Goal: Task Accomplishment & Management: Manage account settings

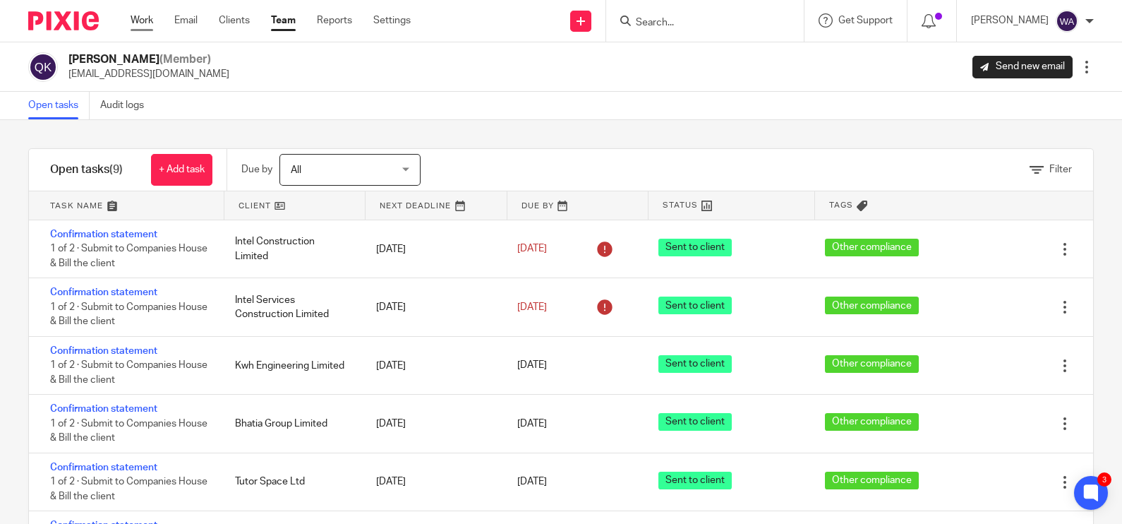
click at [141, 22] on link "Work" at bounding box center [142, 20] width 23 height 14
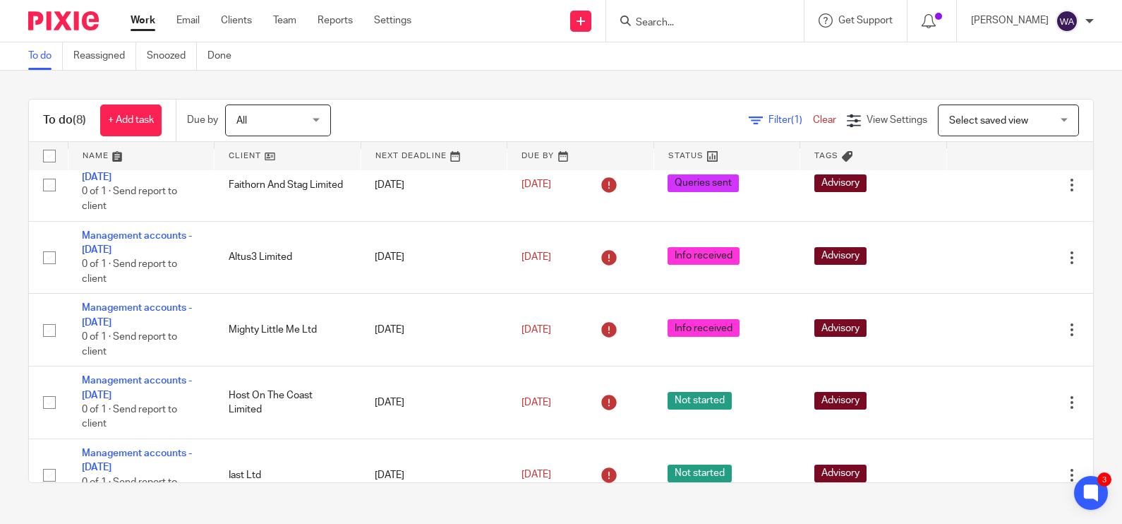
scroll to position [269, 0]
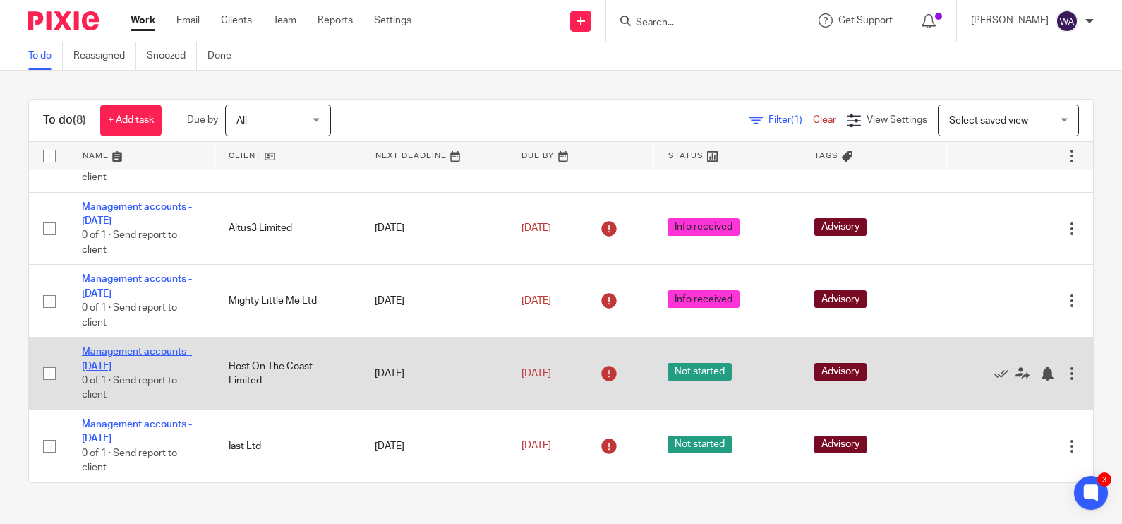
click at [149, 351] on link "Management accounts - [DATE]" at bounding box center [137, 359] width 110 height 24
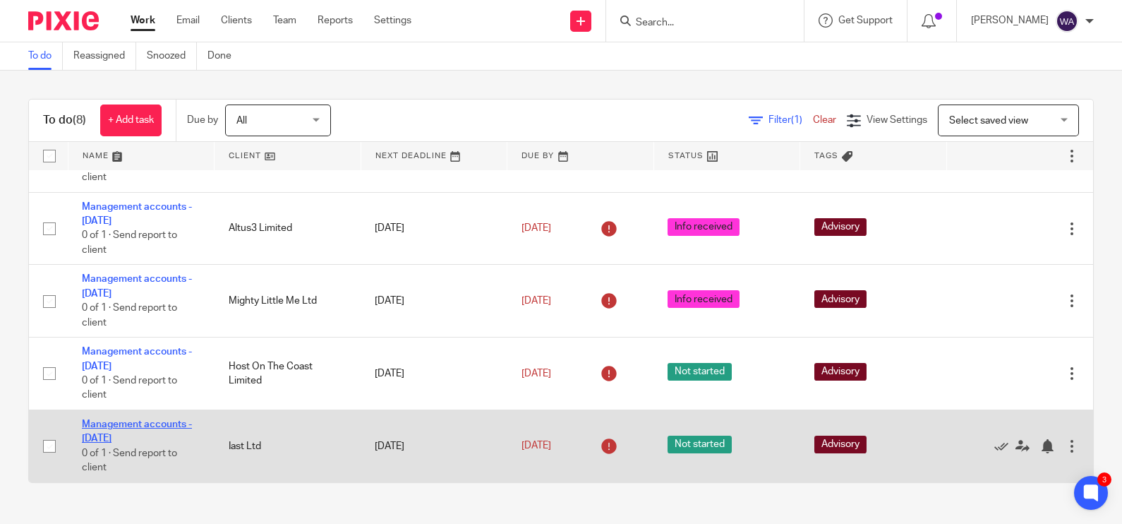
click at [163, 422] on link "Management accounts - [DATE]" at bounding box center [137, 431] width 110 height 24
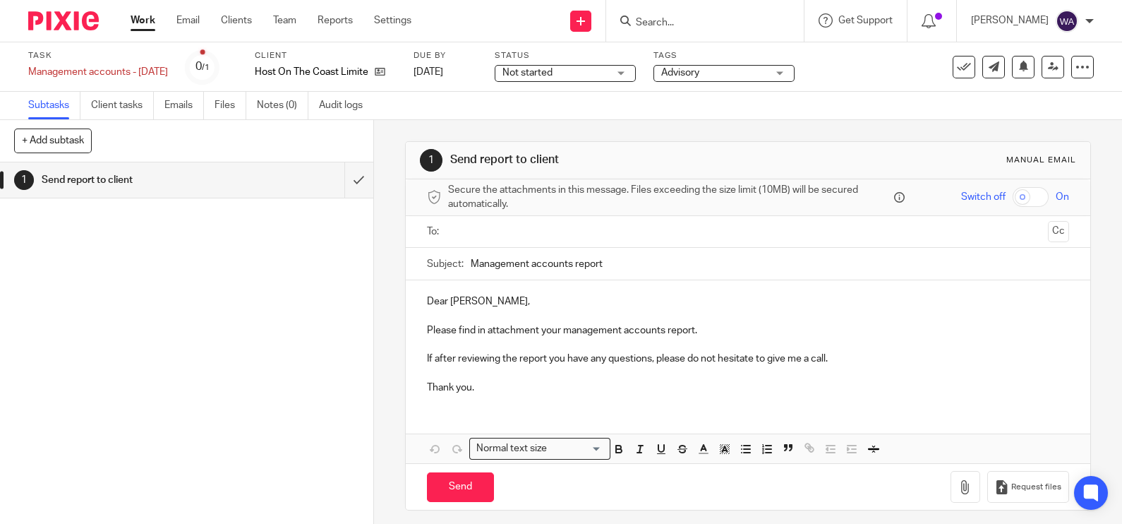
click at [586, 71] on span "Not started" at bounding box center [556, 73] width 106 height 15
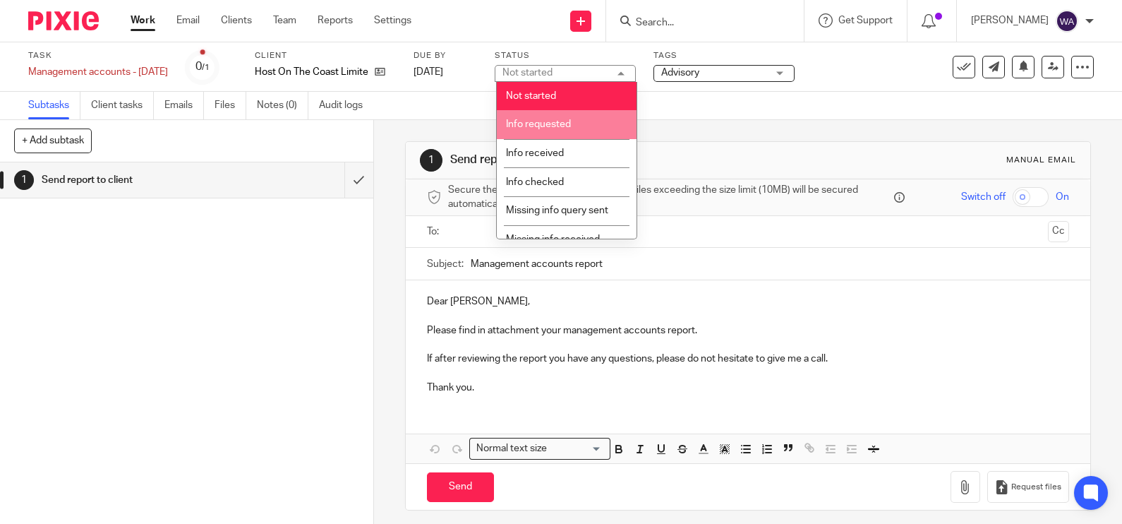
click at [544, 124] on span "Info requested" at bounding box center [538, 124] width 65 height 10
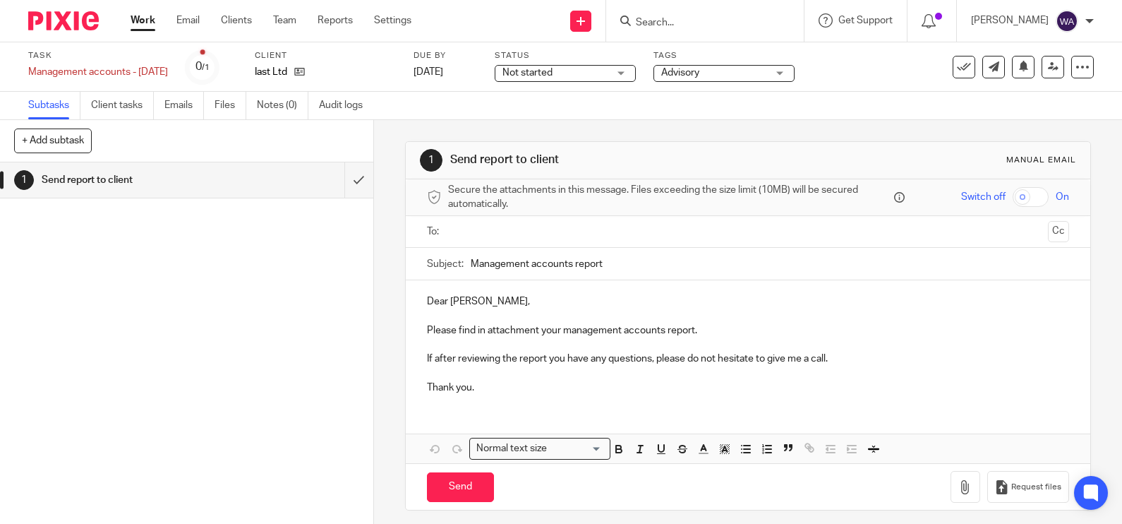
click at [544, 73] on span "Not started" at bounding box center [528, 73] width 50 height 10
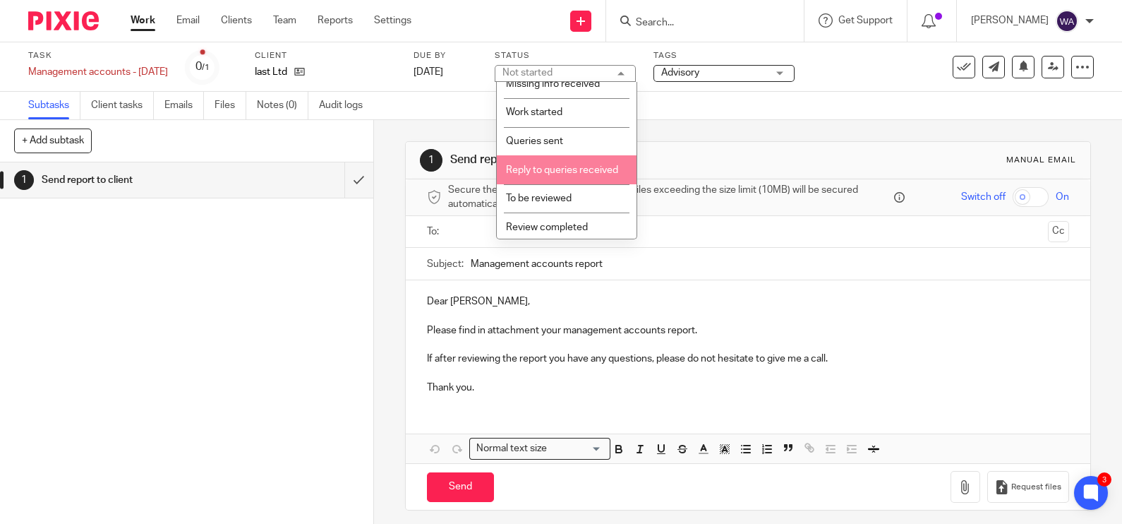
scroll to position [162, 0]
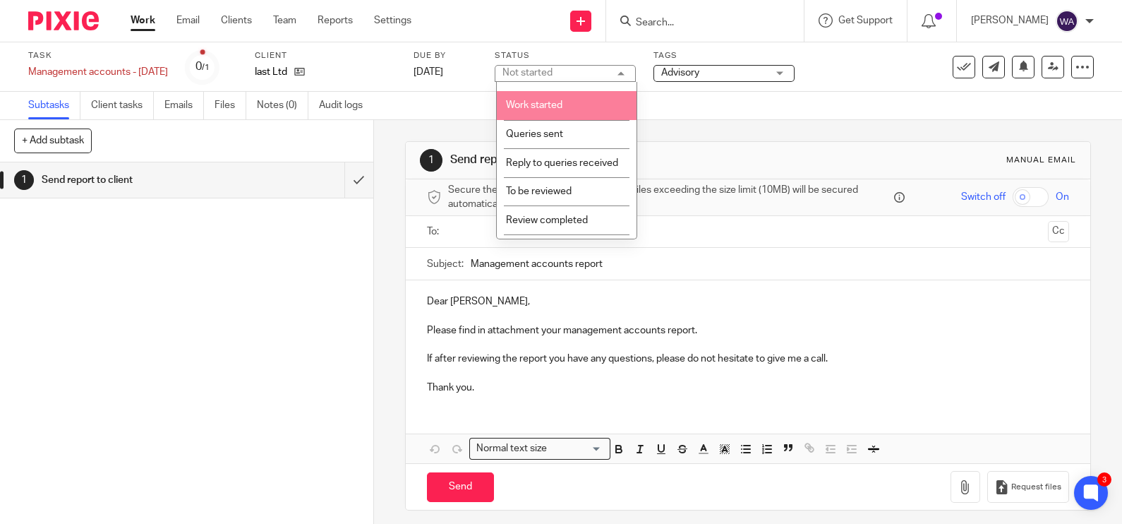
click at [541, 100] on li "Work started" at bounding box center [567, 105] width 140 height 29
